Goal: Task Accomplishment & Management: Complete application form

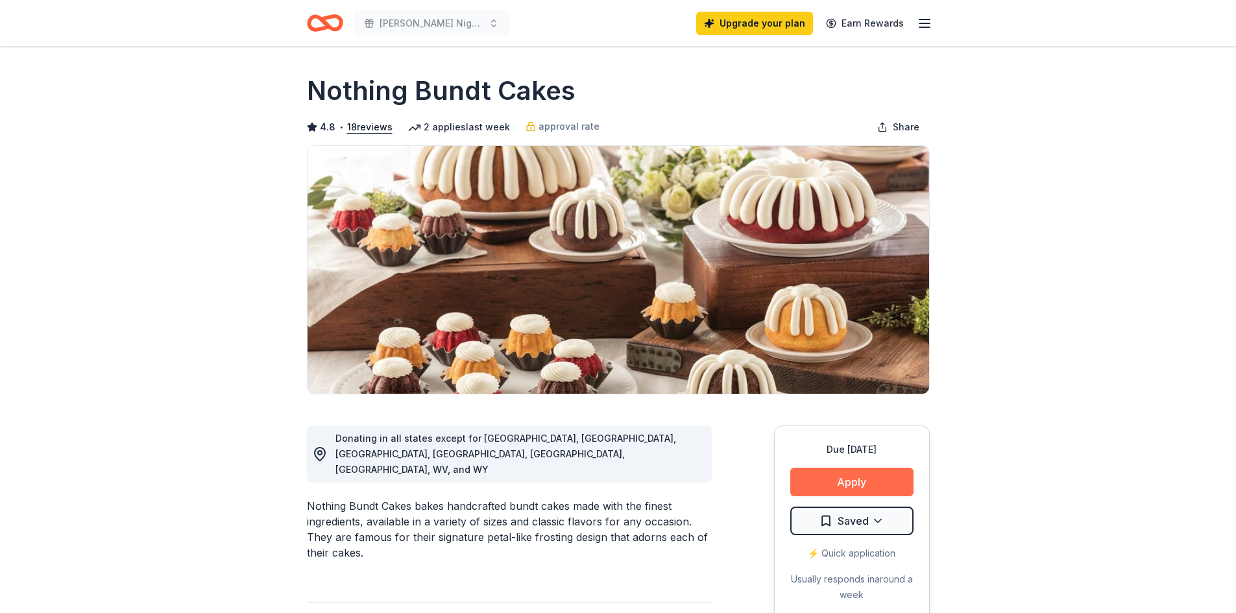
click at [839, 476] on button "Apply" at bounding box center [851, 482] width 123 height 29
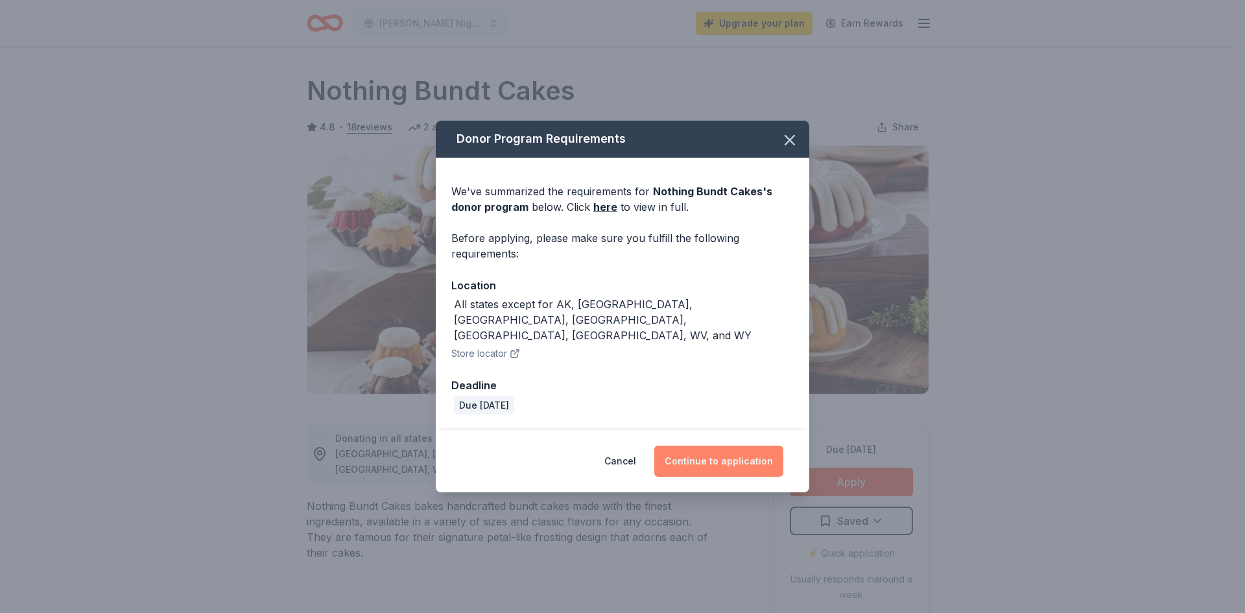
click at [696, 446] on button "Continue to application" at bounding box center [718, 461] width 129 height 31
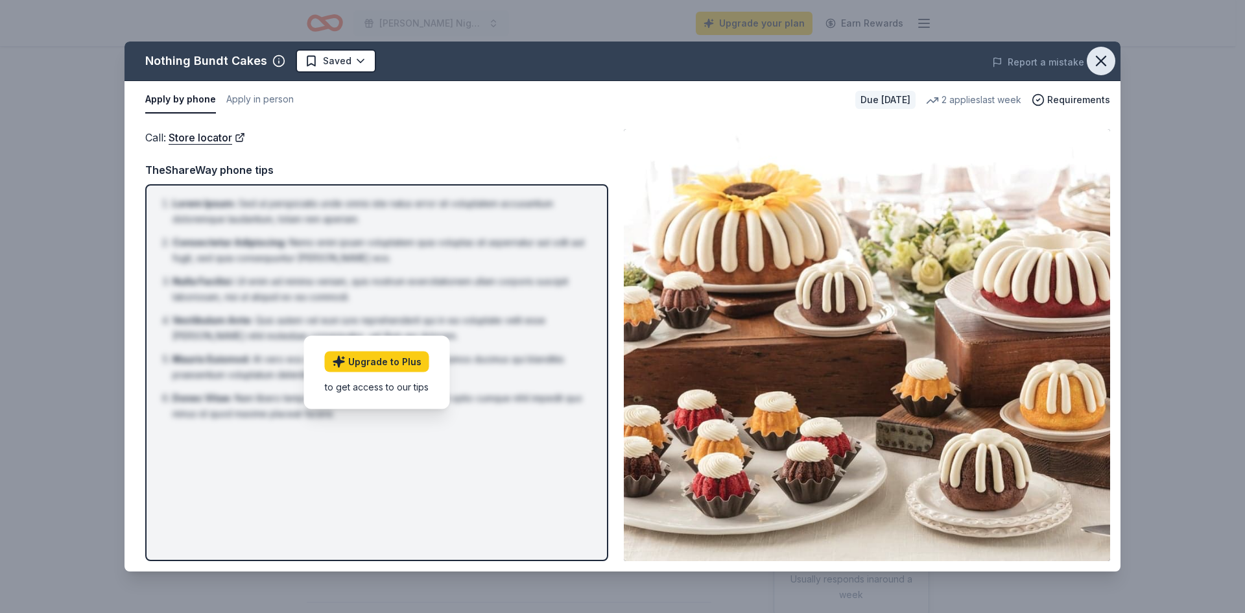
click at [1111, 64] on button "button" at bounding box center [1101, 61] width 29 height 29
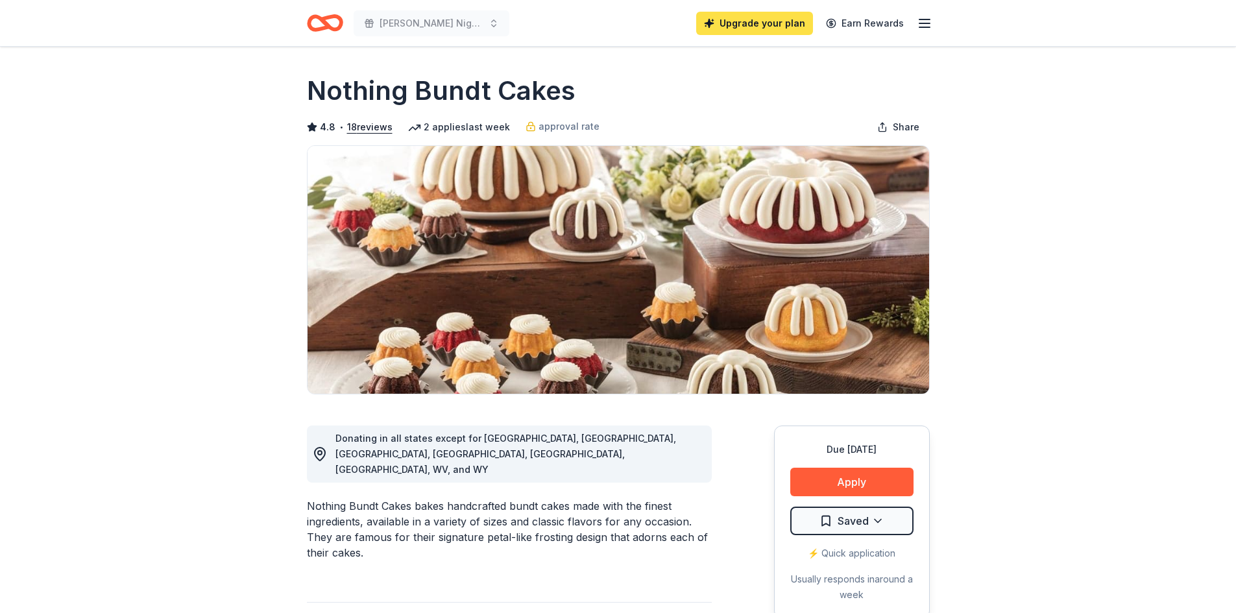
click at [748, 25] on link "Upgrade your plan" at bounding box center [754, 23] width 117 height 23
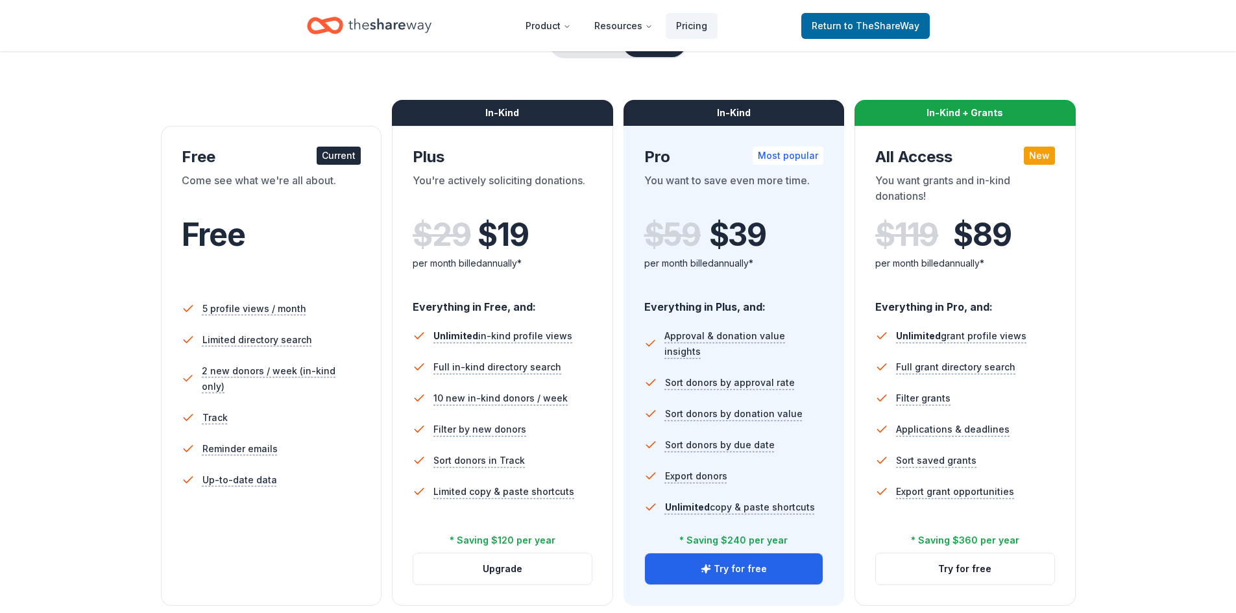
scroll to position [130, 0]
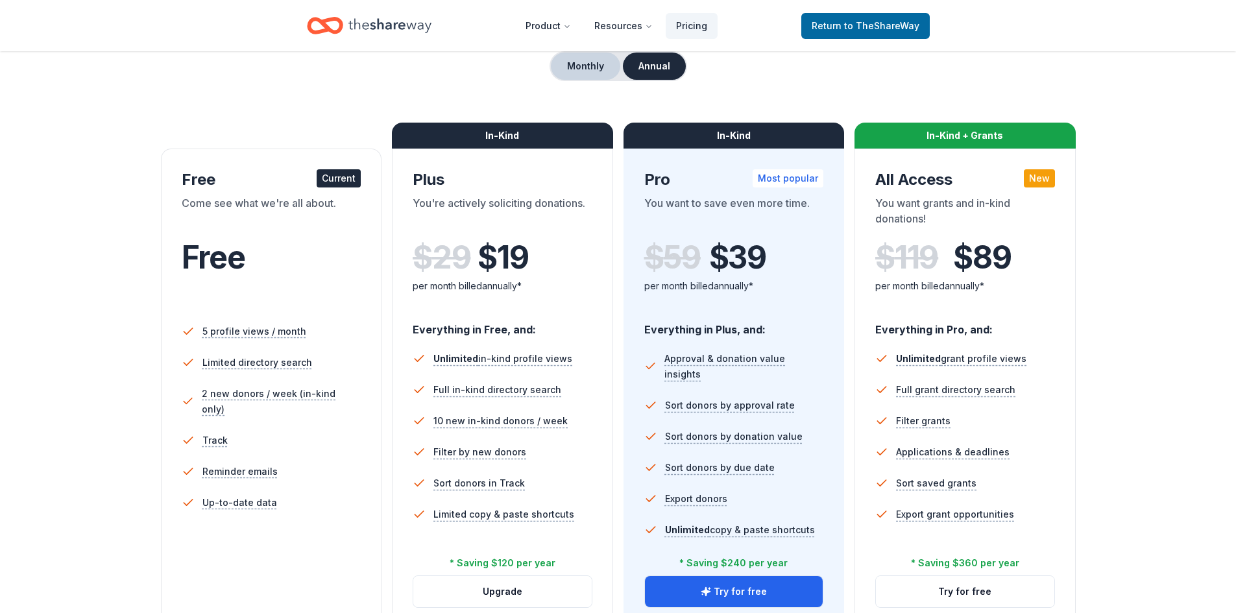
click at [581, 63] on button "Monthly" at bounding box center [585, 66] width 69 height 27
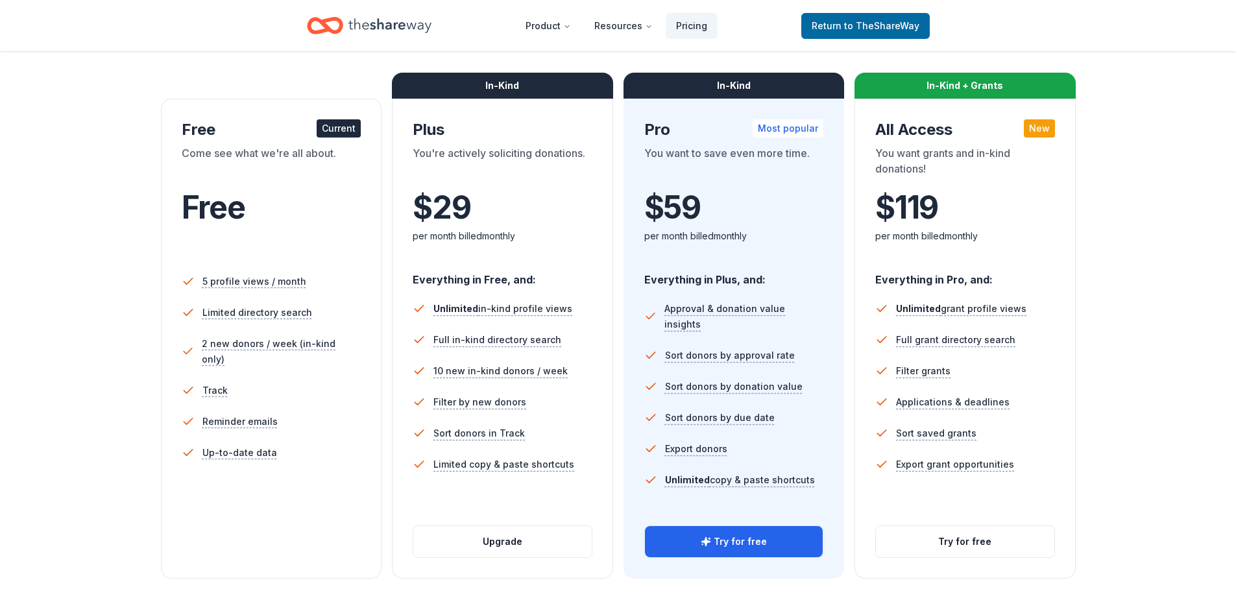
scroll to position [195, 0]
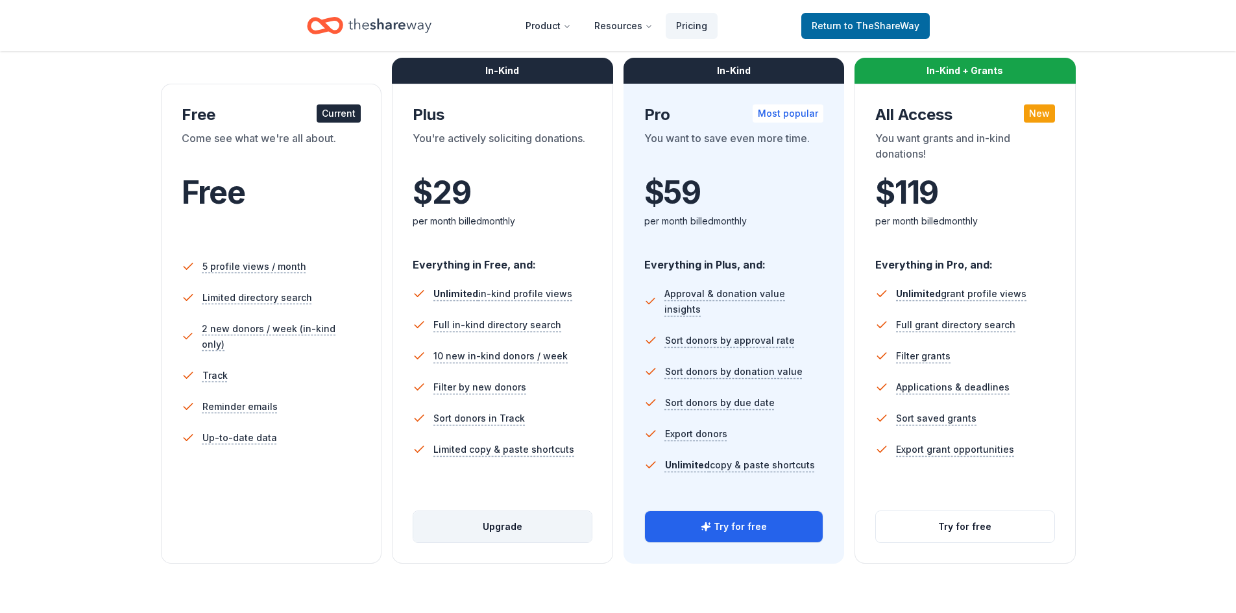
click at [483, 531] on button "Upgrade" at bounding box center [502, 526] width 178 height 31
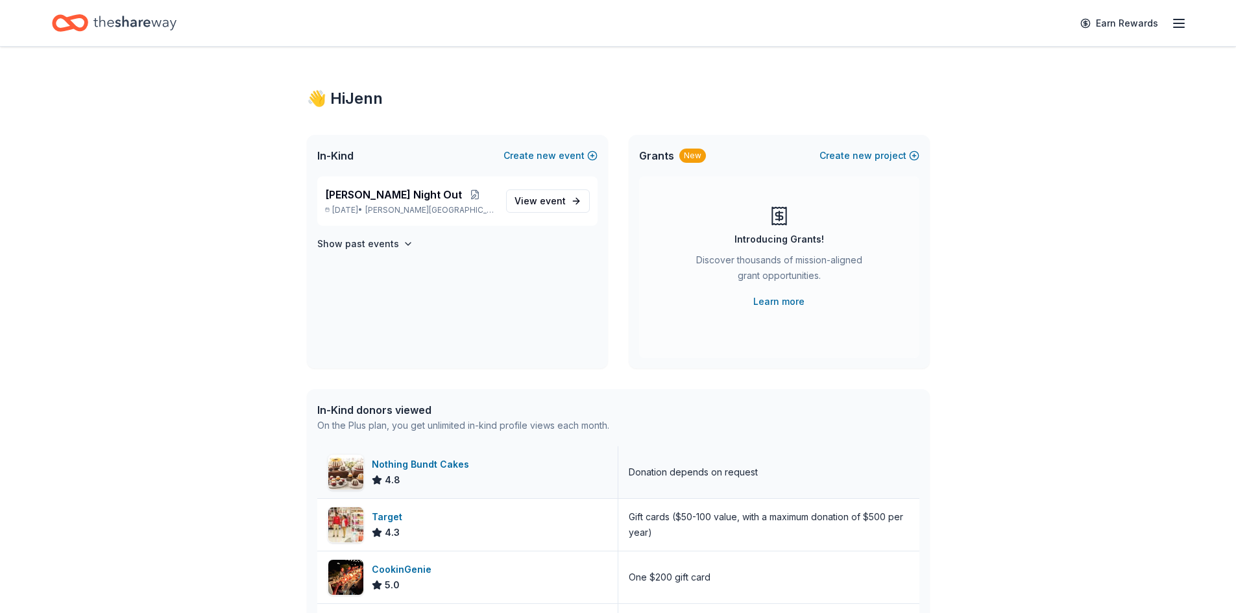
click at [458, 466] on div "Nothing Bundt Cakes" at bounding box center [423, 465] width 102 height 16
click at [431, 461] on div "Nothing Bundt Cakes" at bounding box center [423, 465] width 102 height 16
click at [401, 209] on span "Dix Hills, NY" at bounding box center [430, 210] width 130 height 10
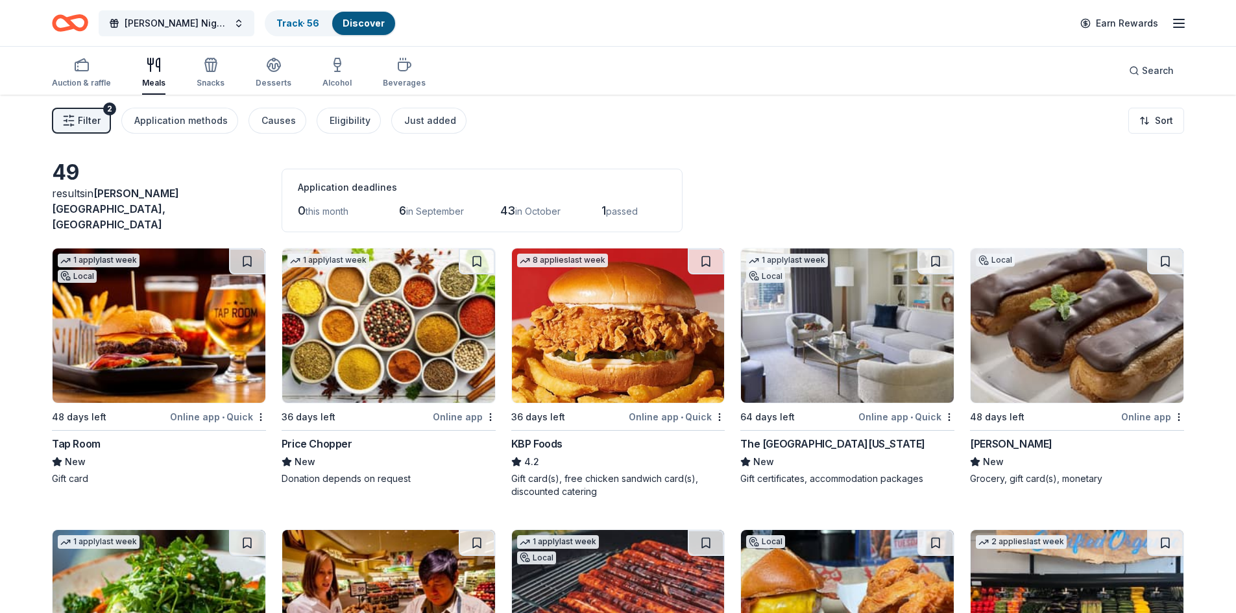
click at [148, 361] on img at bounding box center [159, 325] width 213 height 154
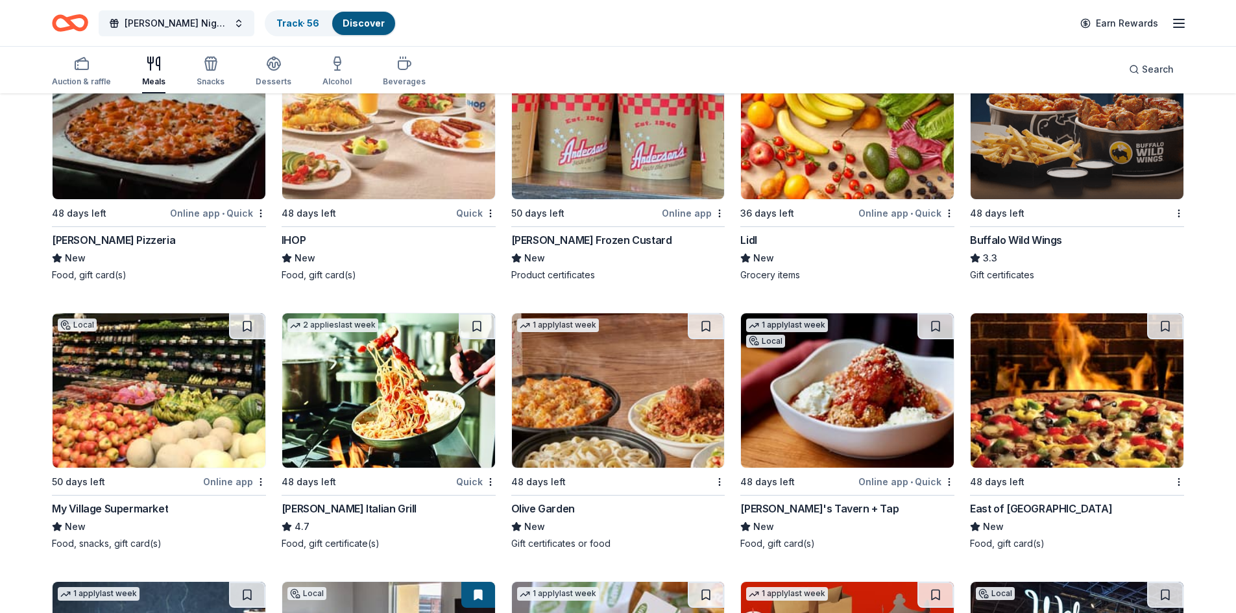
scroll to position [1608, 0]
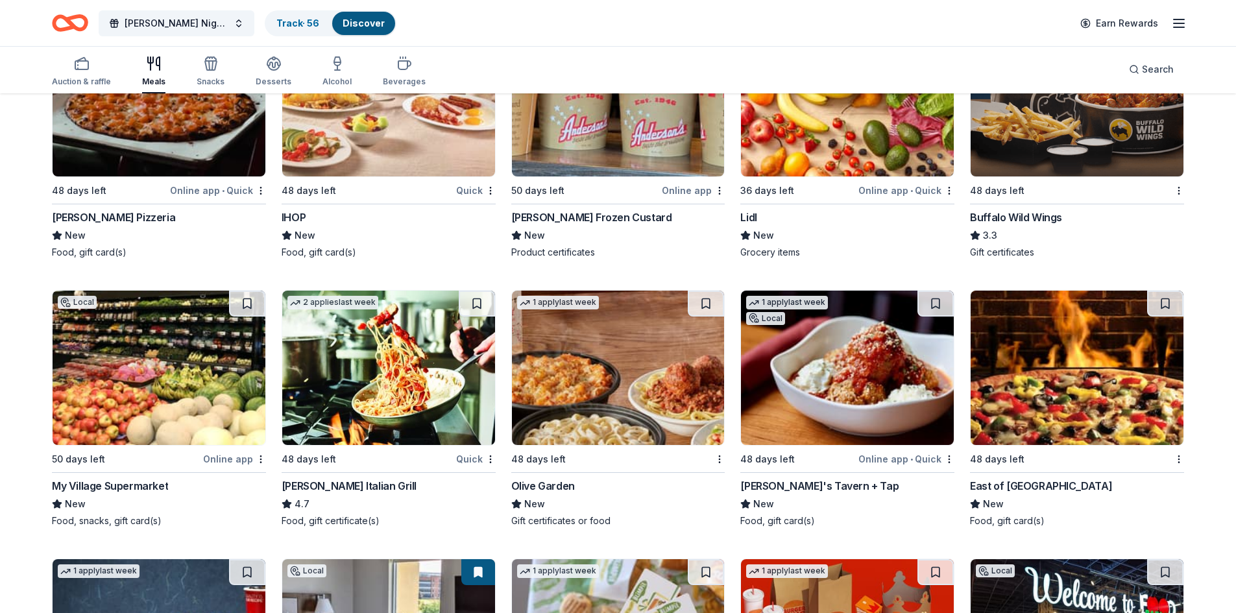
click at [876, 149] on img at bounding box center [847, 99] width 213 height 154
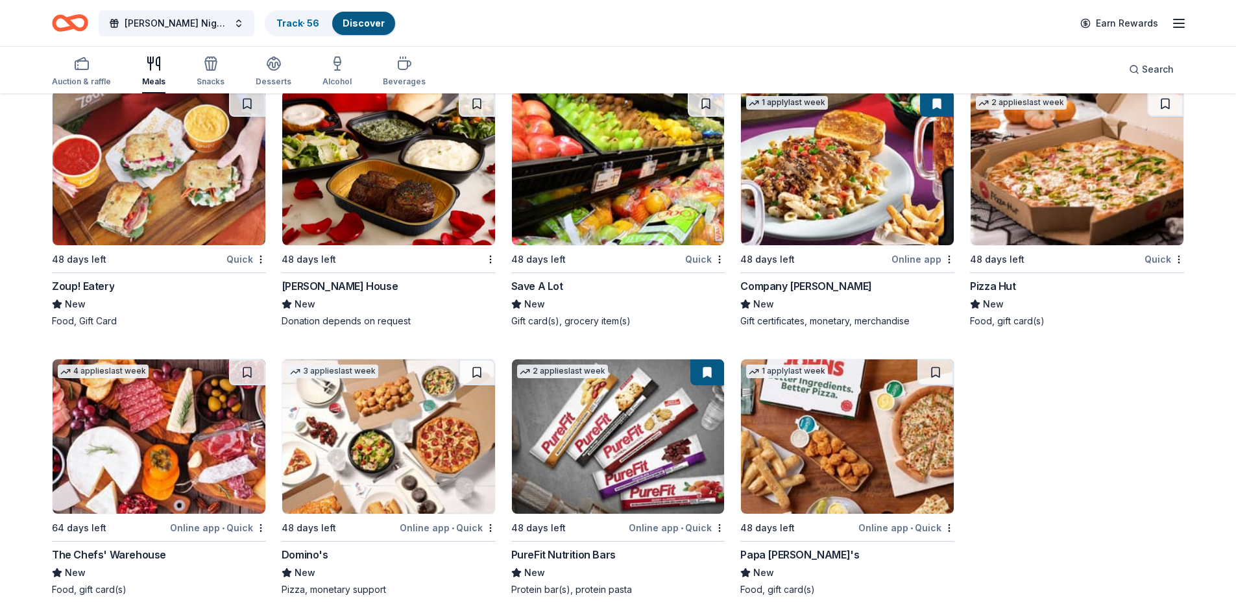
scroll to position [0, 0]
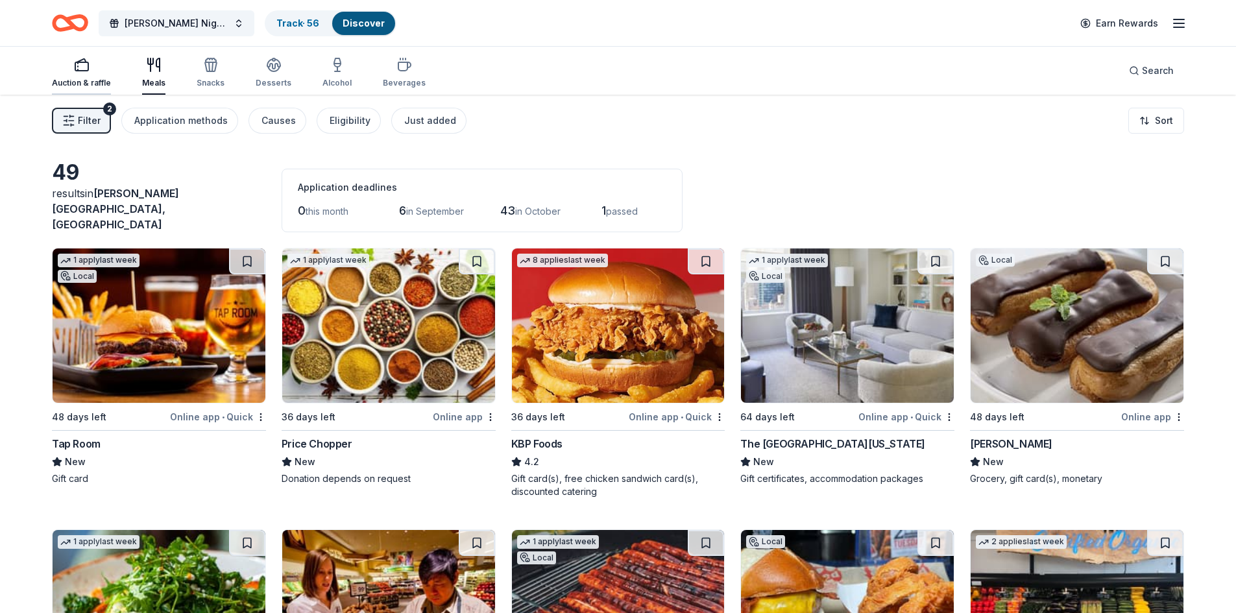
click at [75, 73] on div "Auction & raffle" at bounding box center [81, 72] width 59 height 31
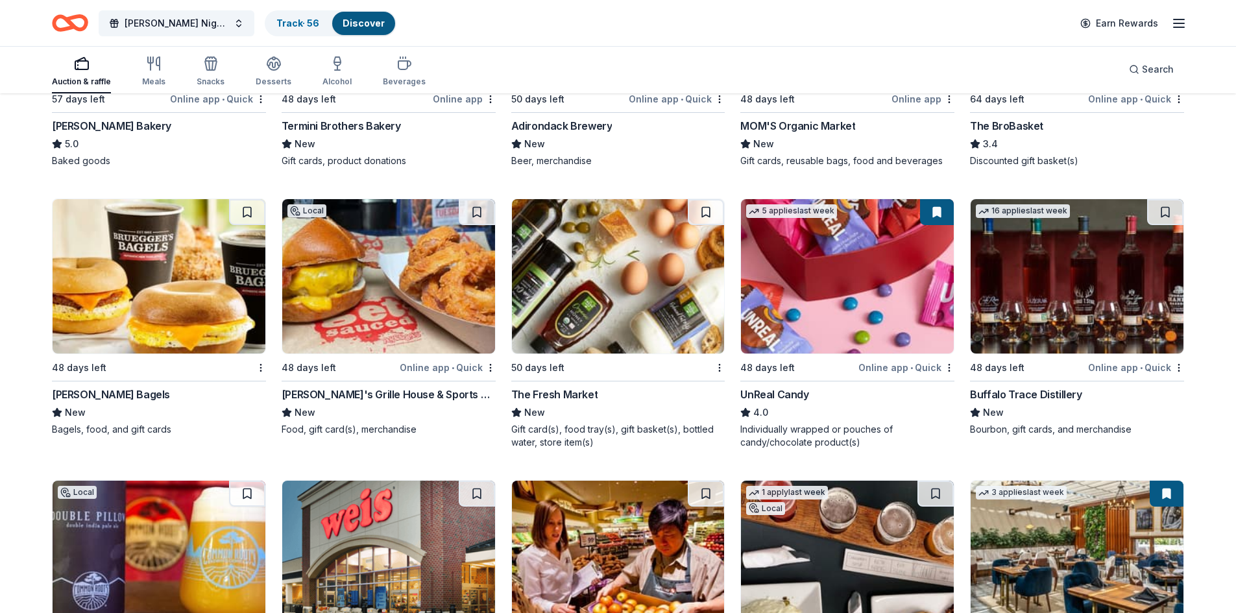
scroll to position [1006, 0]
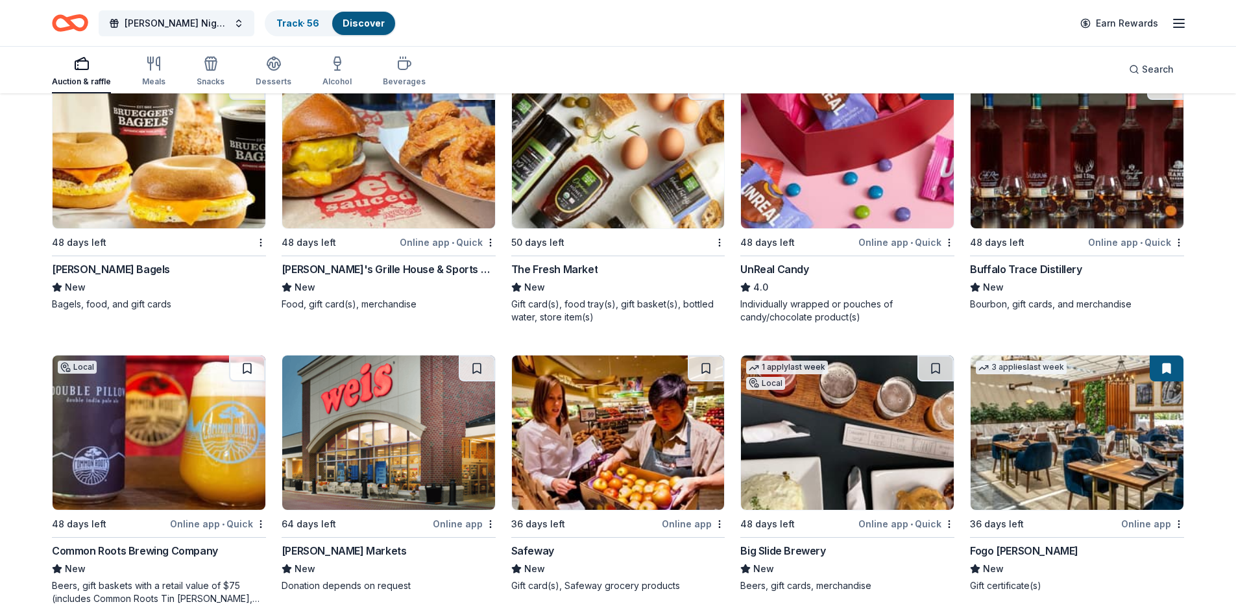
click at [1079, 197] on img at bounding box center [1076, 151] width 213 height 154
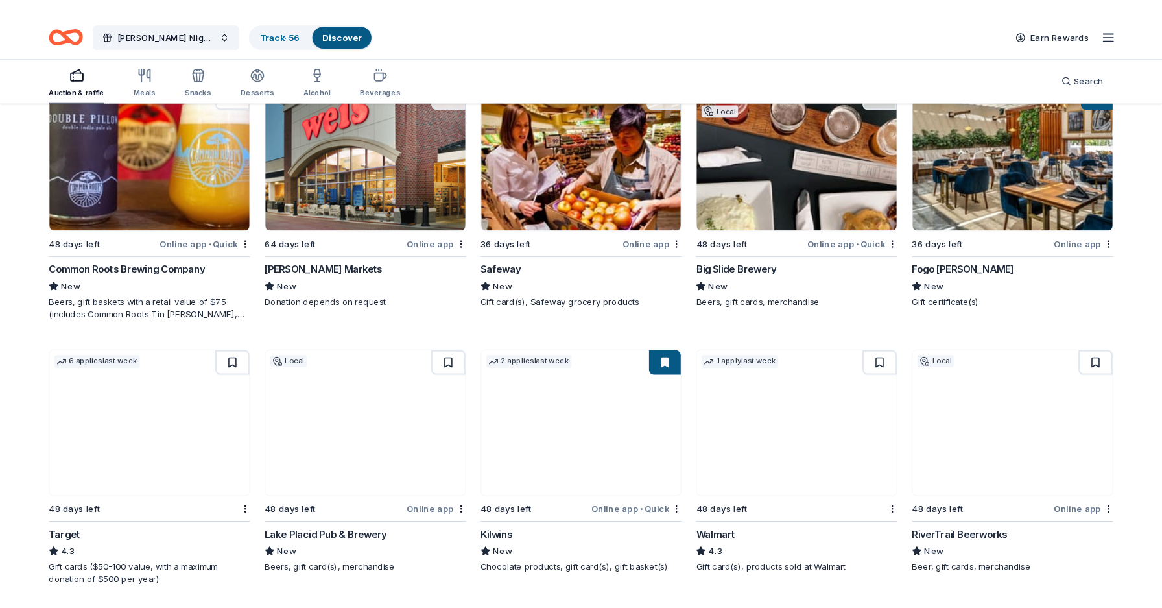
scroll to position [1374, 0]
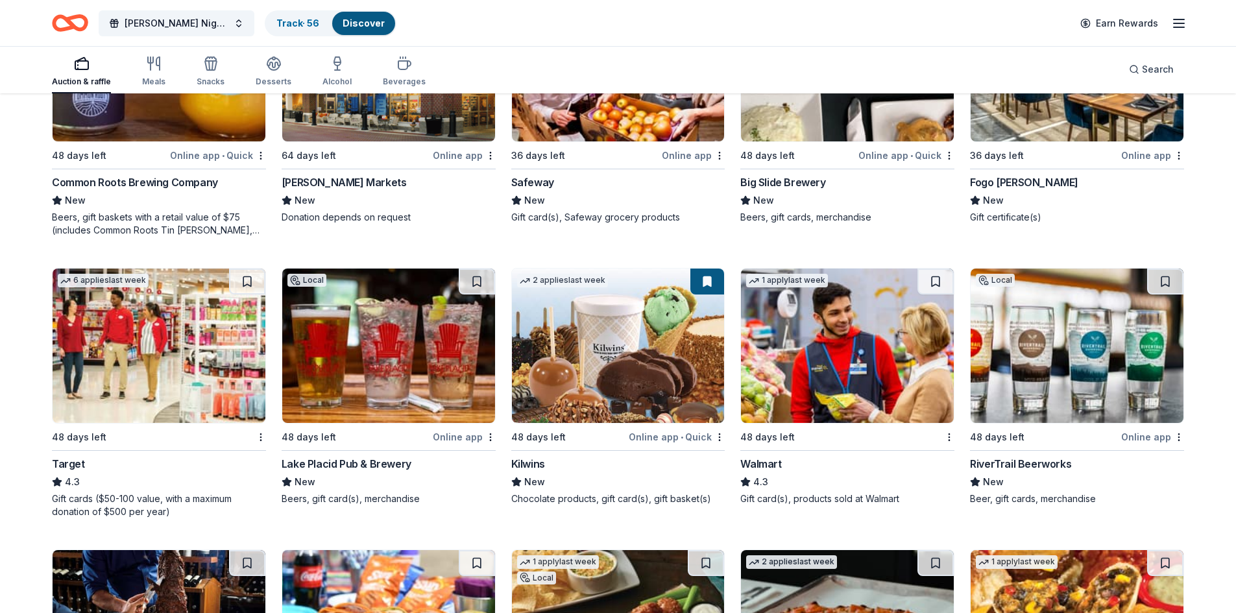
click at [795, 355] on img at bounding box center [847, 346] width 213 height 154
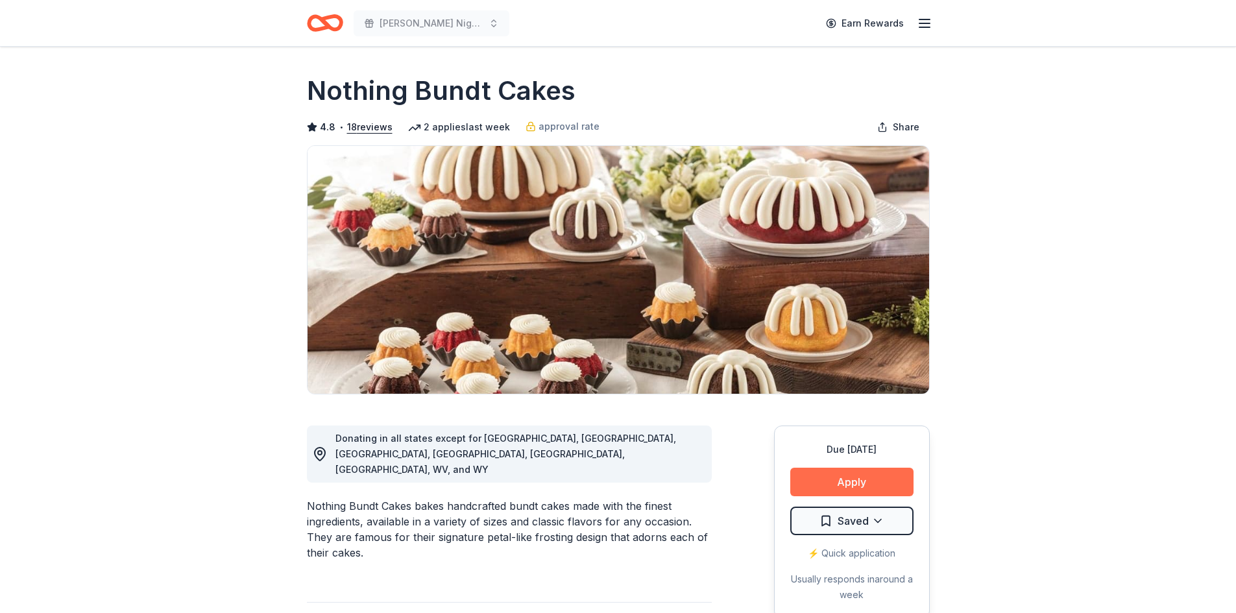
click at [815, 488] on button "Apply" at bounding box center [851, 482] width 123 height 29
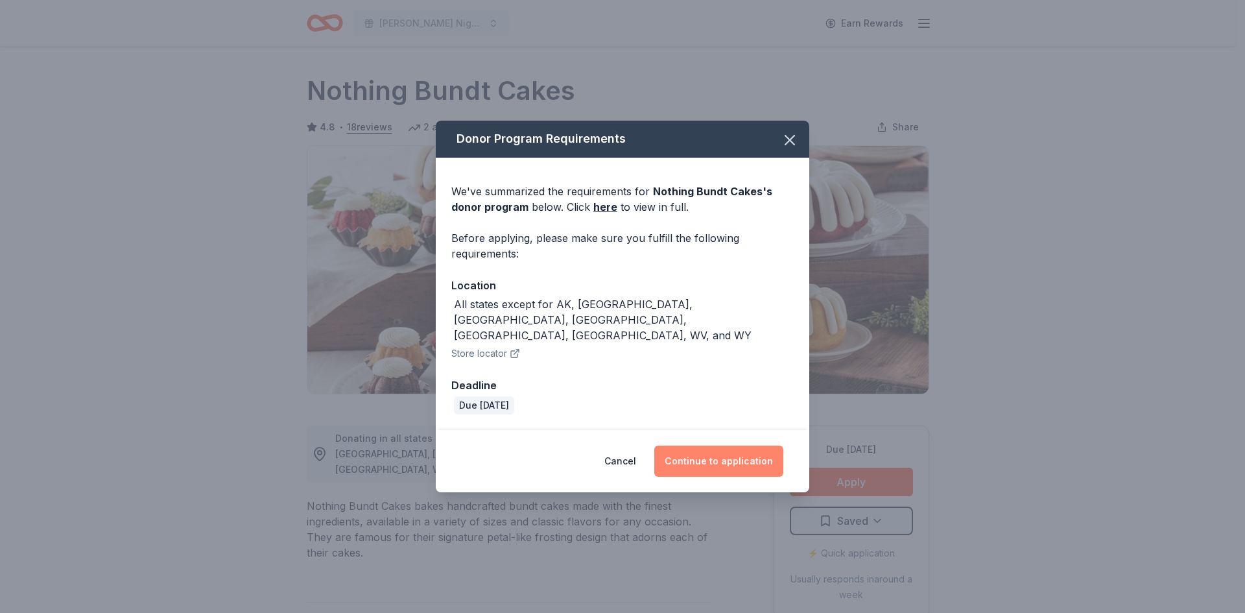
click at [707, 457] on button "Continue to application" at bounding box center [718, 461] width 129 height 31
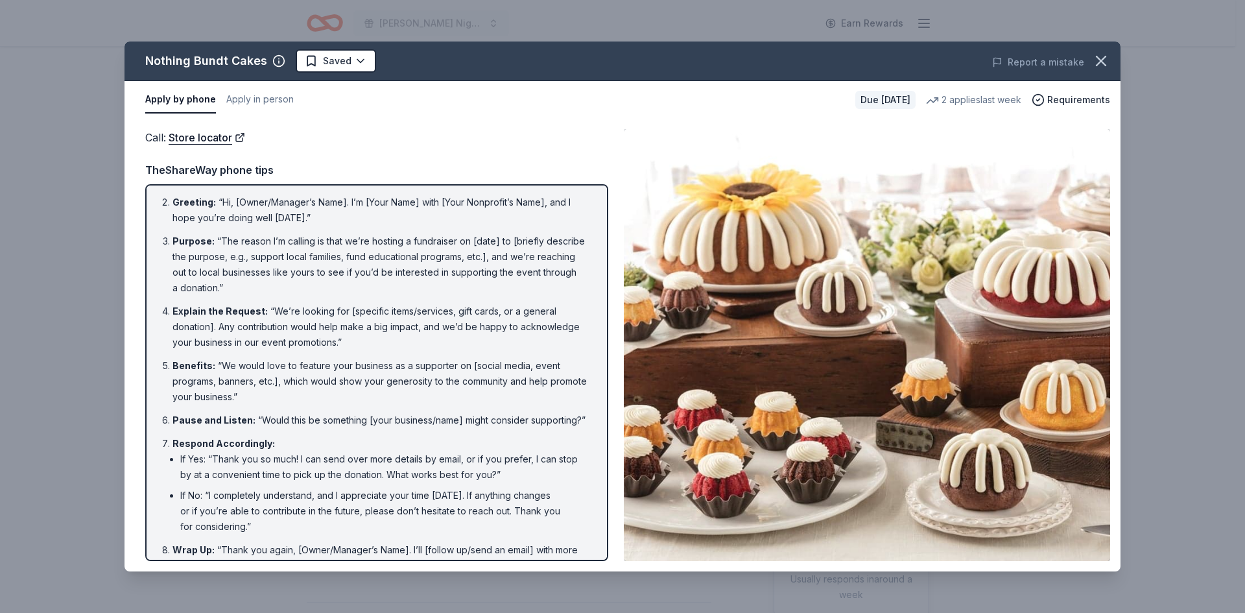
scroll to position [80, 0]
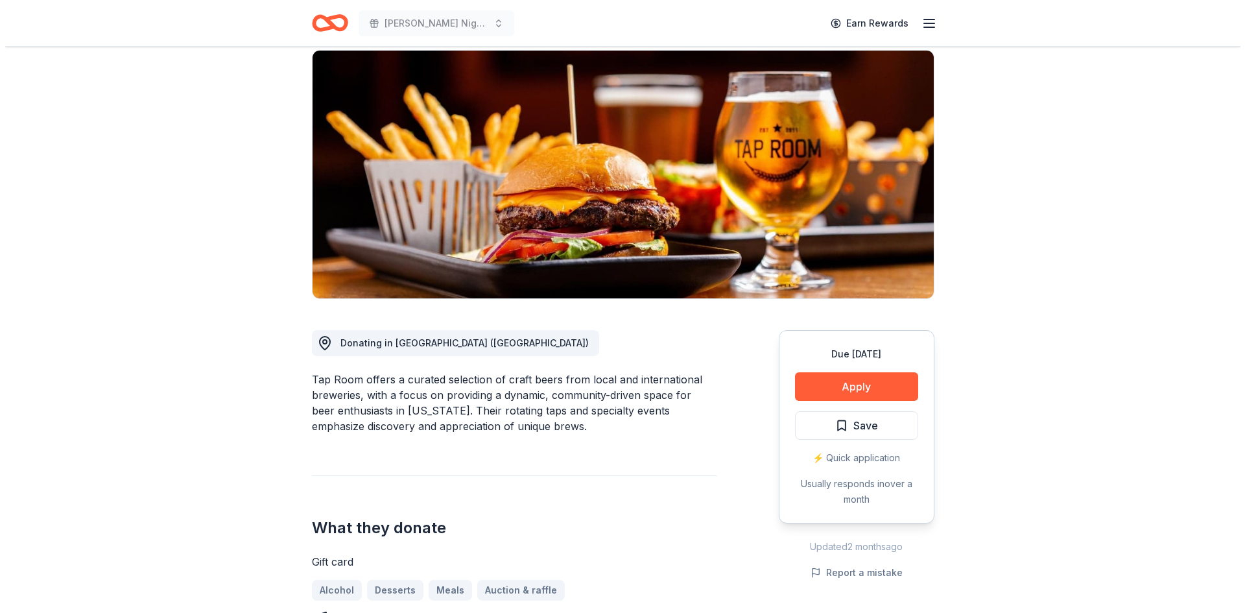
scroll to position [195, 0]
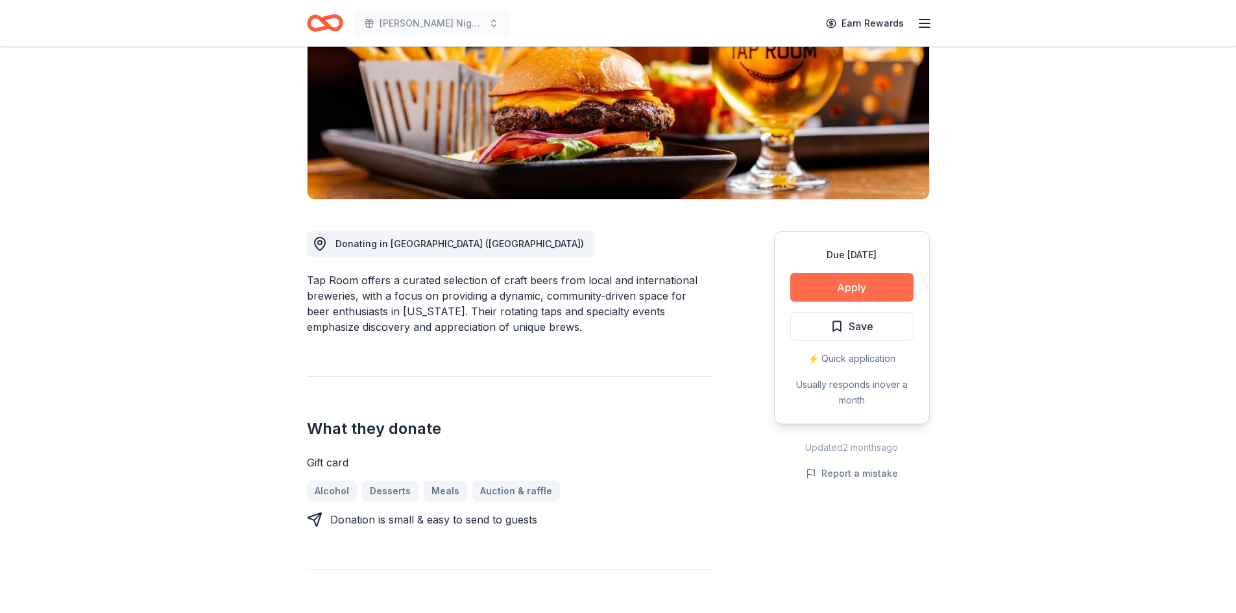
click at [857, 279] on button "Apply" at bounding box center [851, 287] width 123 height 29
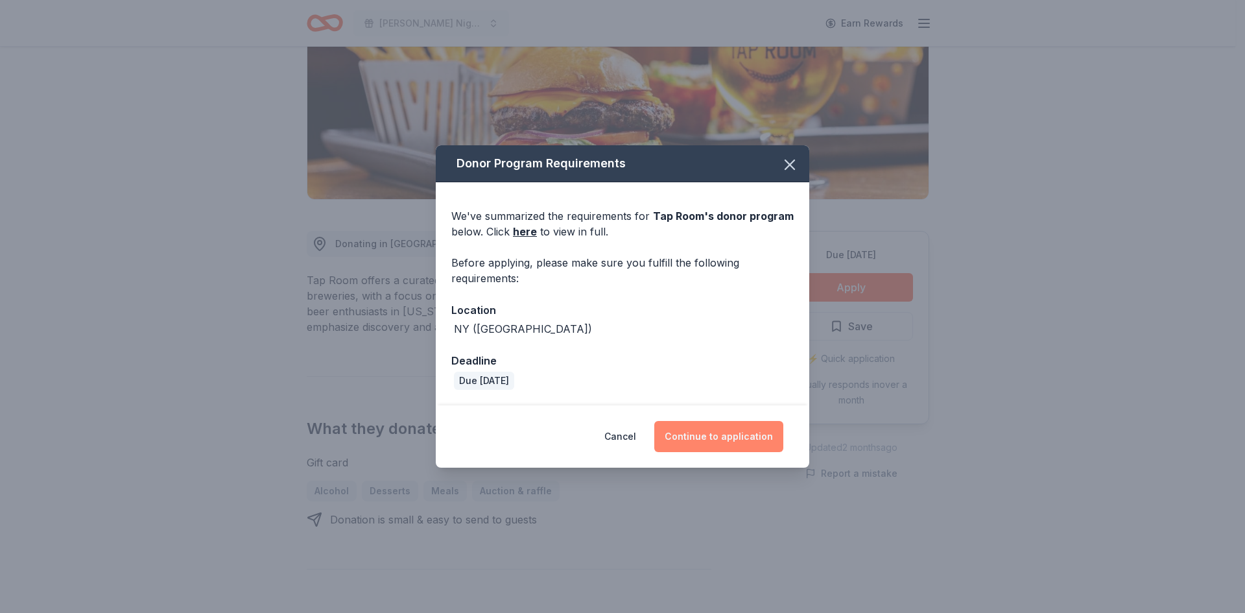
click at [734, 435] on button "Continue to application" at bounding box center [718, 436] width 129 height 31
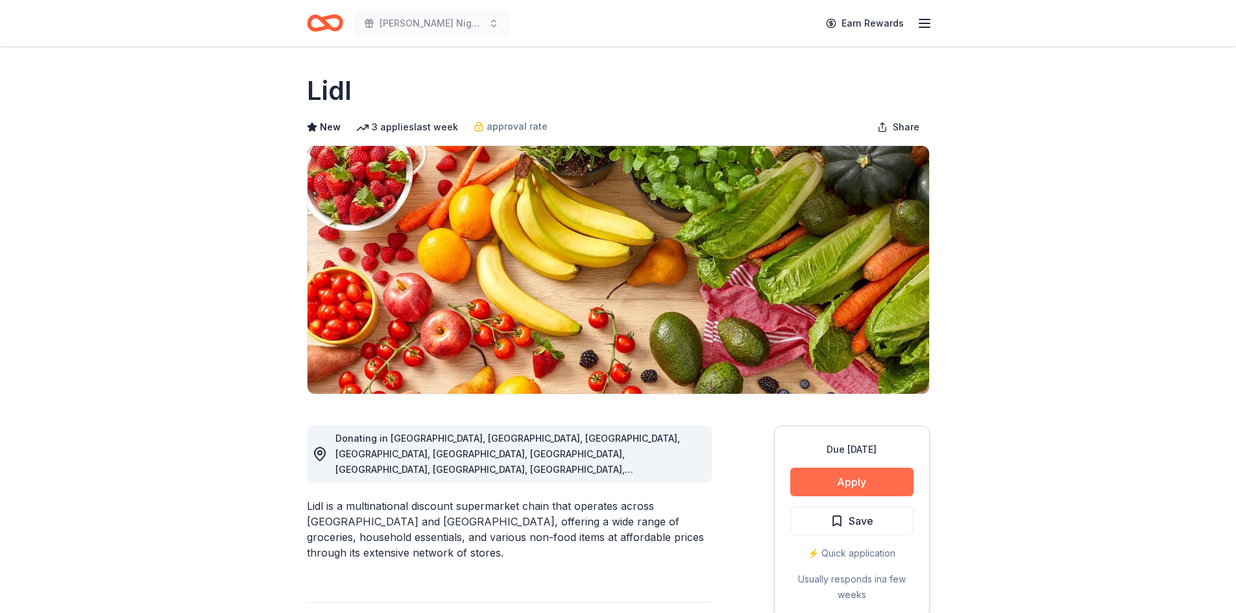
click at [862, 480] on button "Apply" at bounding box center [851, 482] width 123 height 29
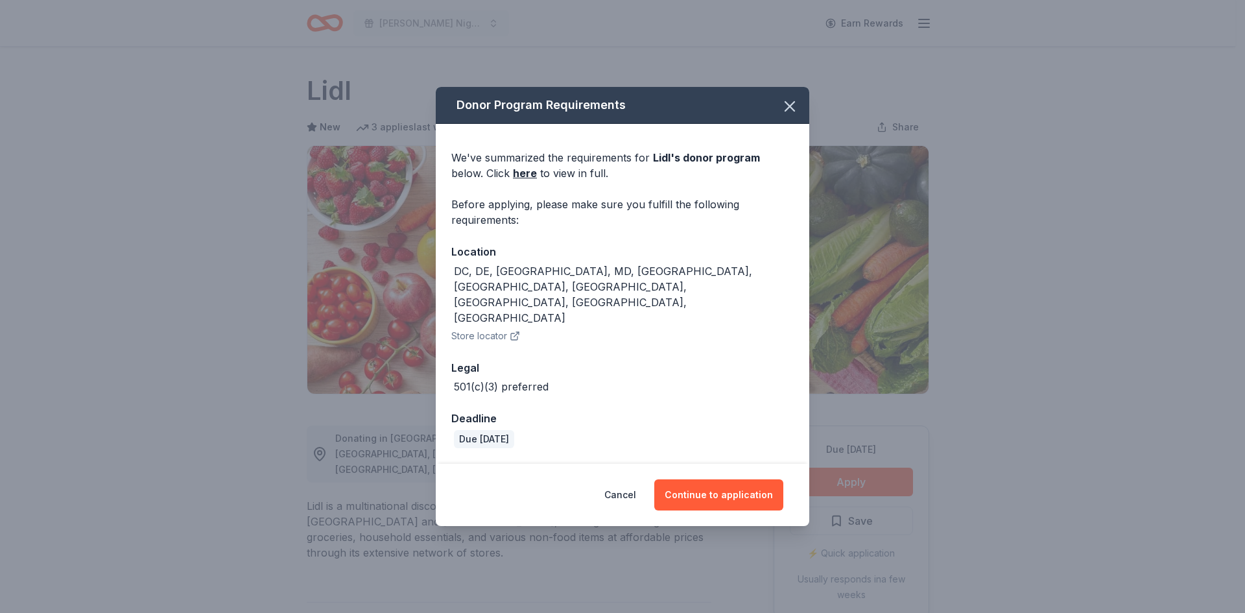
drag, startPoint x: 704, startPoint y: 462, endPoint x: 733, endPoint y: 486, distance: 37.3
click at [704, 479] on button "Continue to application" at bounding box center [718, 494] width 129 height 31
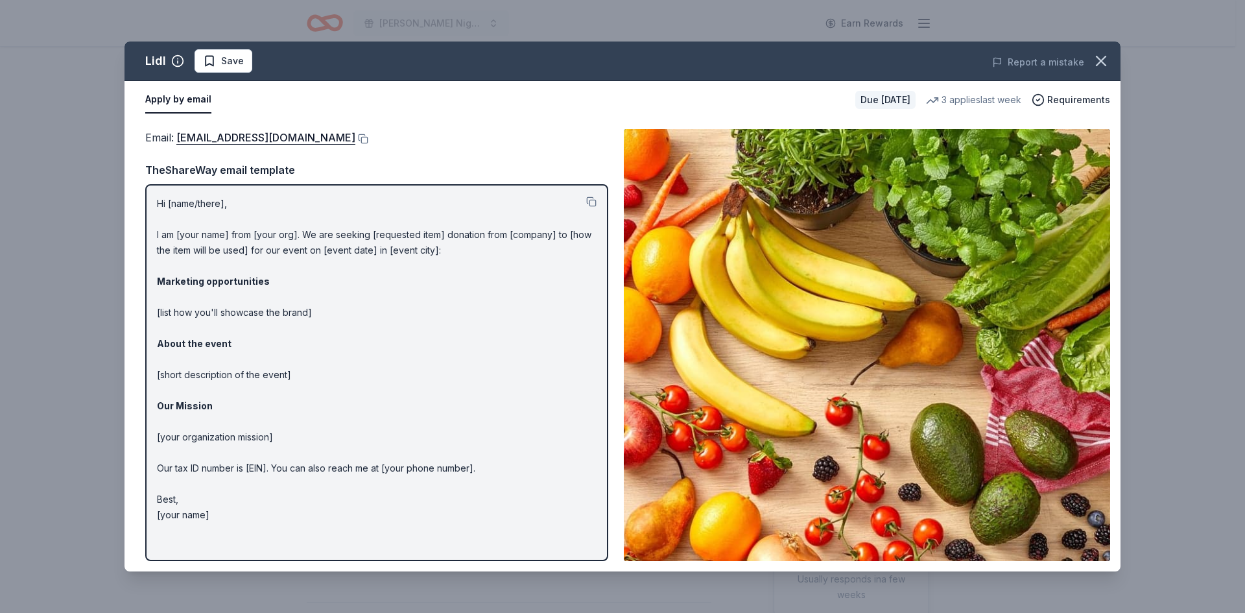
drag, startPoint x: 172, startPoint y: 141, endPoint x: 419, endPoint y: 507, distance: 442.0
click at [371, 487] on div "Email : csr@lidl.us TheShareWay email template Hi [name/there], I am [your name…" at bounding box center [376, 345] width 463 height 432
drag, startPoint x: 234, startPoint y: 529, endPoint x: 159, endPoint y: 235, distance: 302.7
click at [159, 235] on div "Hi [name/there], I am [your name] from [your org]. We are seeking [requested it…" at bounding box center [376, 372] width 463 height 377
click at [1099, 58] on icon "button" at bounding box center [1101, 60] width 9 height 9
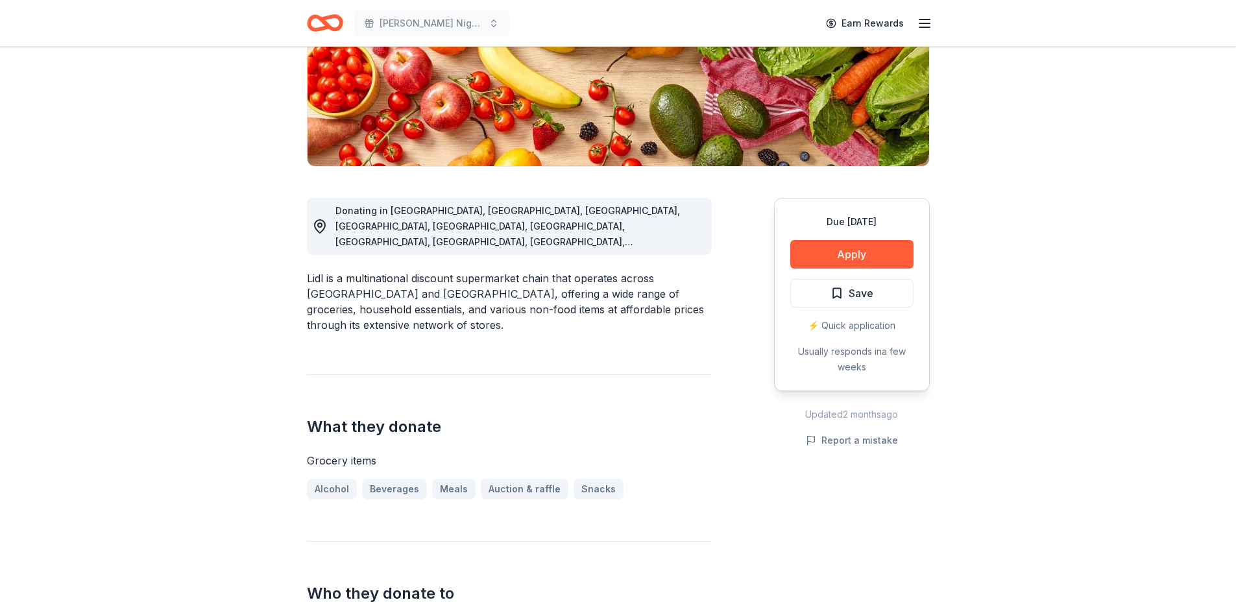
scroll to position [259, 0]
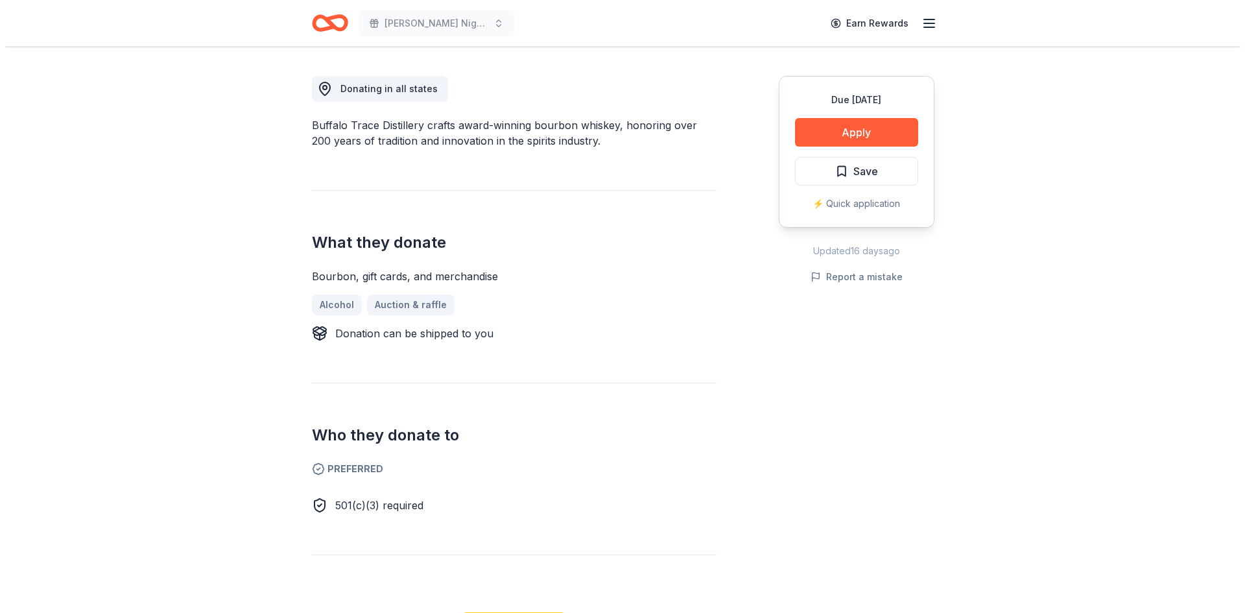
scroll to position [519, 0]
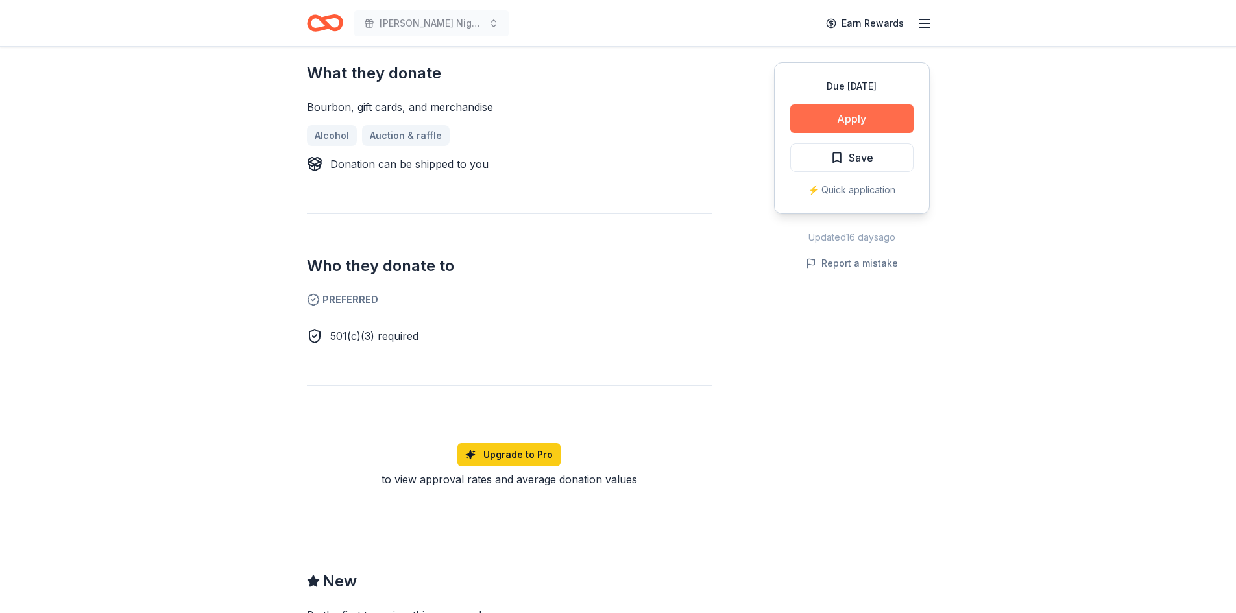
click at [863, 121] on button "Apply" at bounding box center [851, 118] width 123 height 29
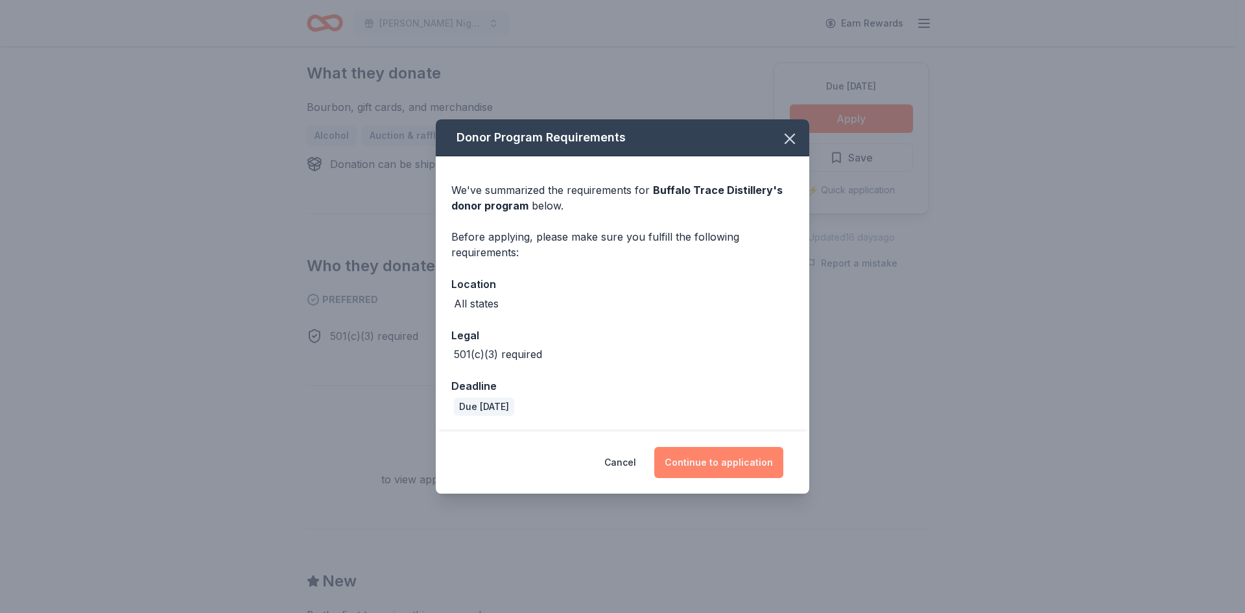
click at [736, 466] on button "Continue to application" at bounding box center [718, 462] width 129 height 31
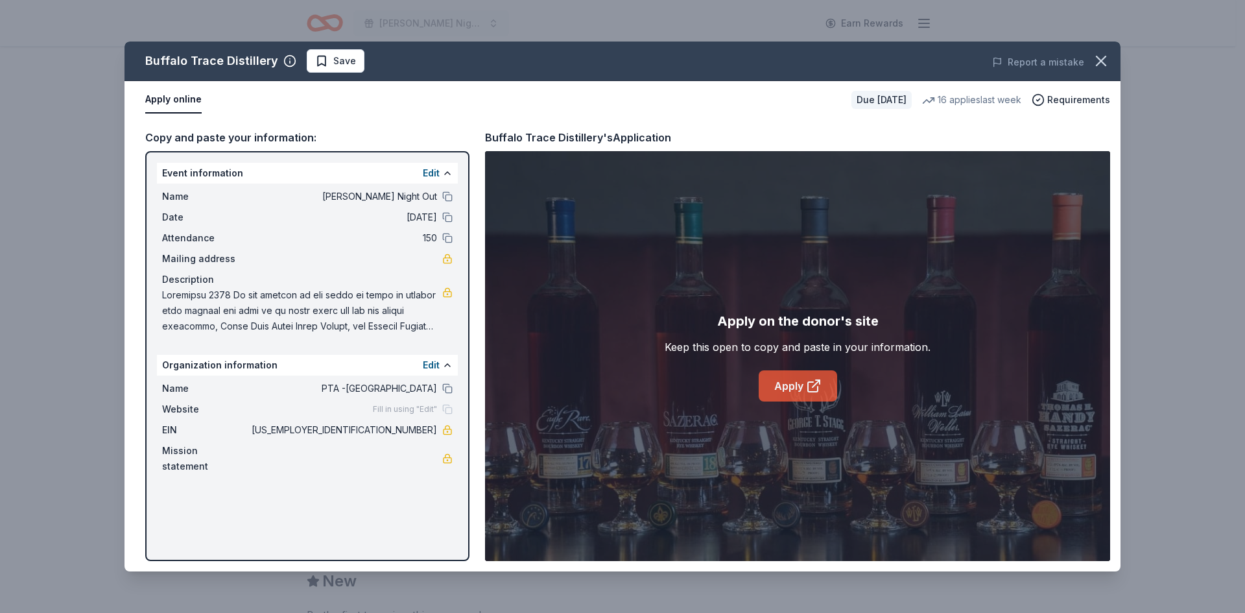
click at [812, 385] on icon at bounding box center [814, 386] width 16 height 16
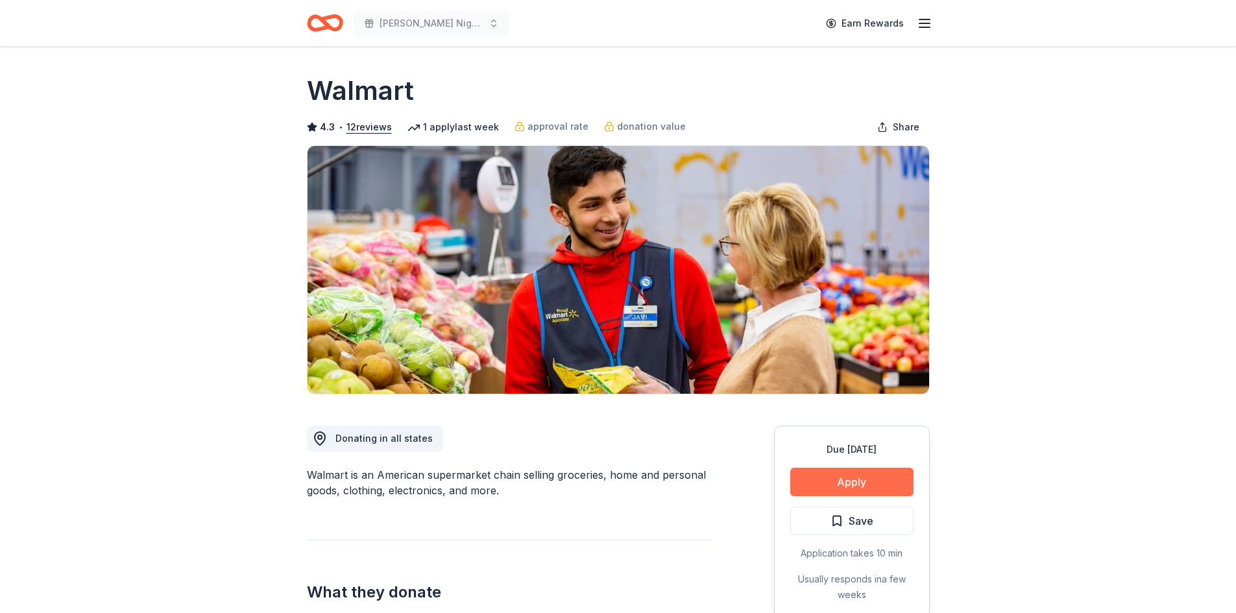
click at [863, 481] on button "Apply" at bounding box center [851, 482] width 123 height 29
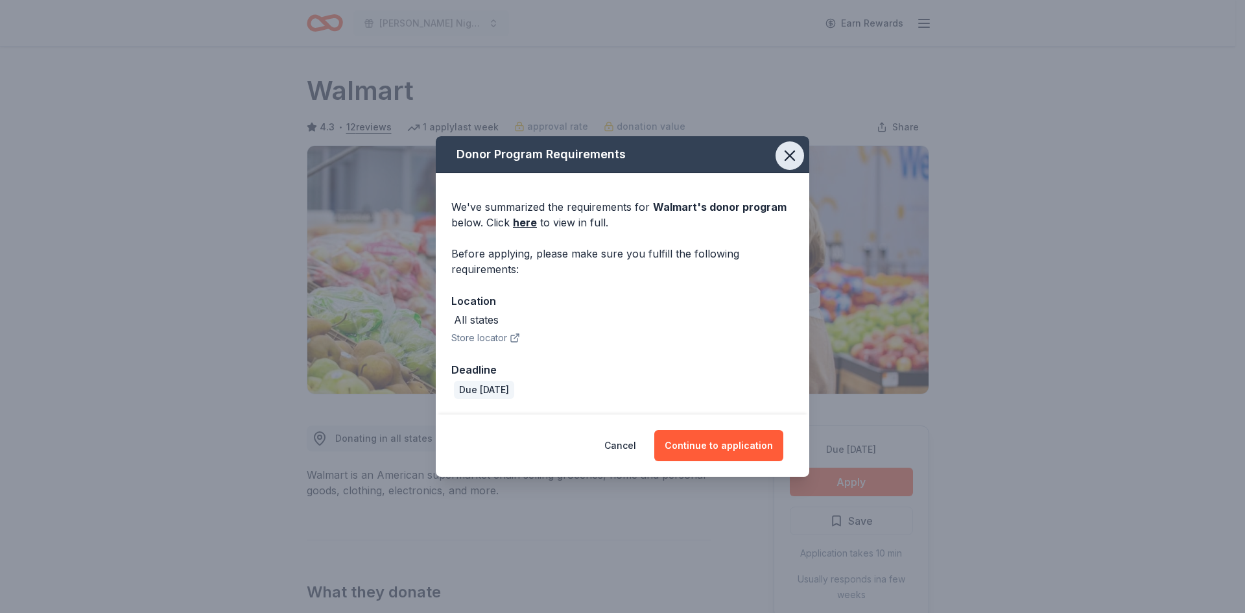
click at [792, 155] on icon "button" at bounding box center [790, 156] width 18 height 18
